Goal: Information Seeking & Learning: Learn about a topic

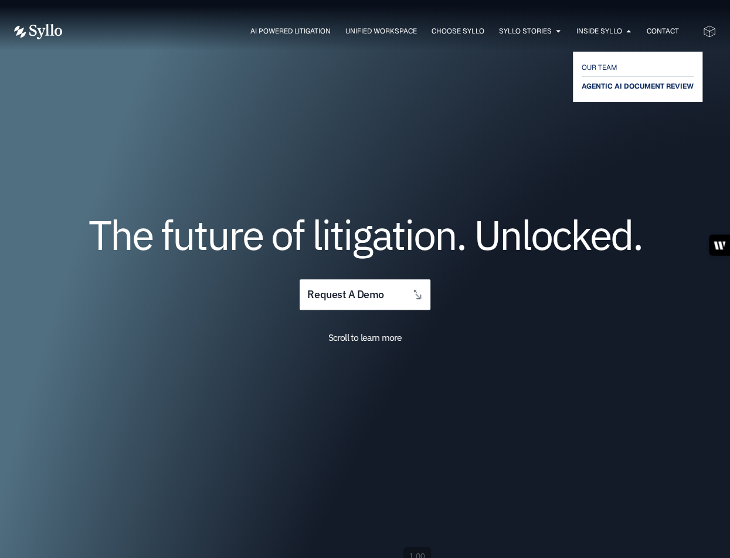
click at [594, 90] on span "AGENTIC AI DOCUMENT REVIEW" at bounding box center [638, 86] width 112 height 14
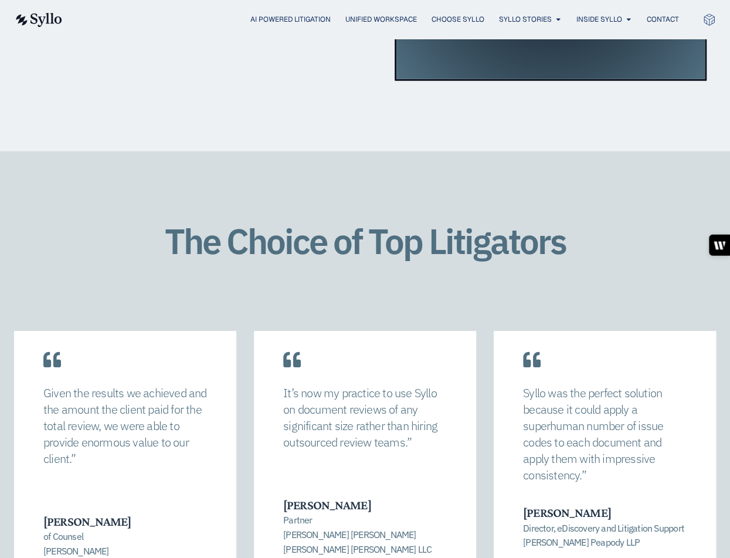
scroll to position [1701, 0]
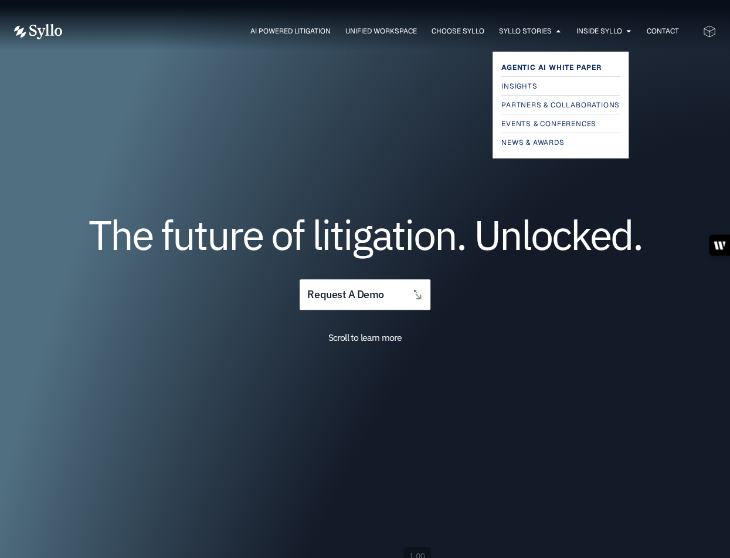
click at [535, 64] on span "Agentic AI White Paper" at bounding box center [551, 67] width 100 height 14
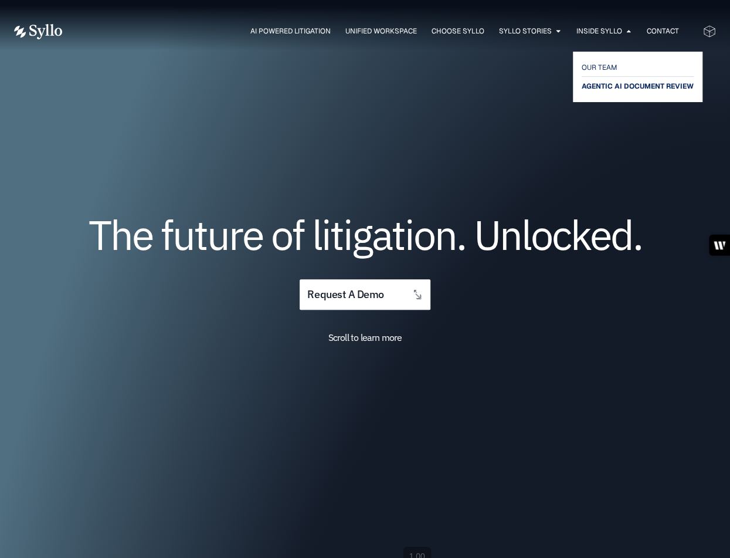
click at [599, 84] on span "AGENTIC AI DOCUMENT REVIEW" at bounding box center [638, 86] width 112 height 14
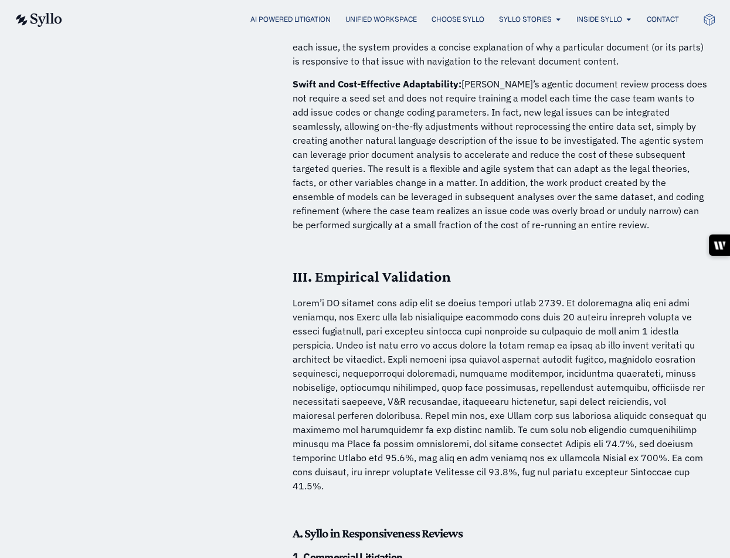
scroll to position [3401, 0]
